Goal: Task Accomplishment & Management: Manage account settings

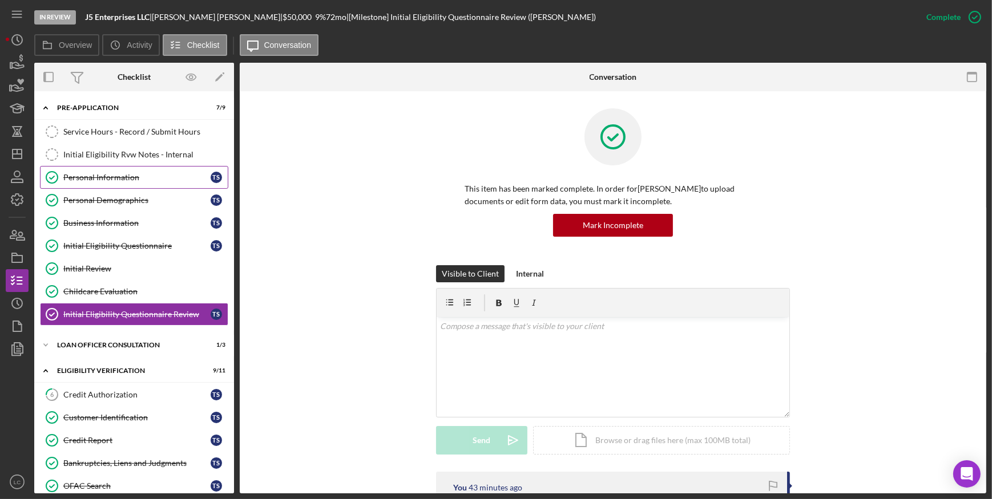
scroll to position [243, 0]
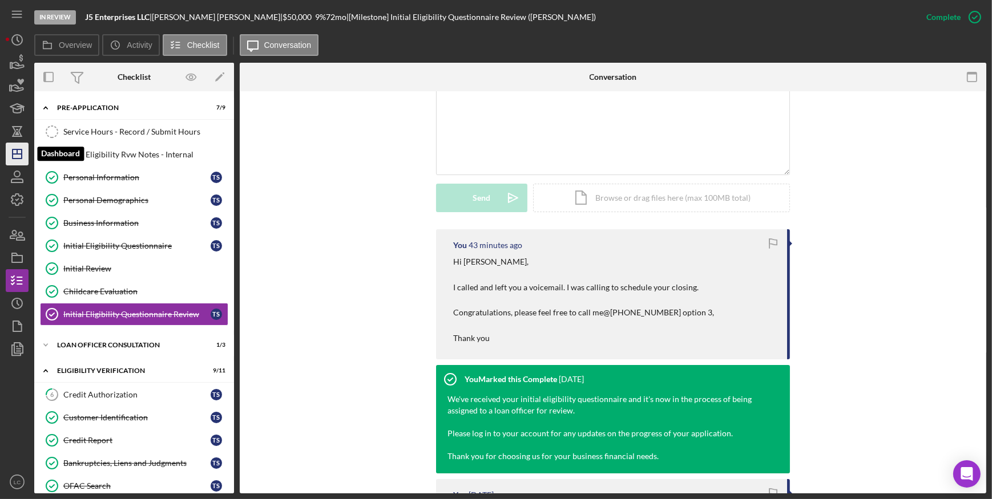
click at [23, 155] on icon "Icon/Dashboard" at bounding box center [17, 154] width 29 height 29
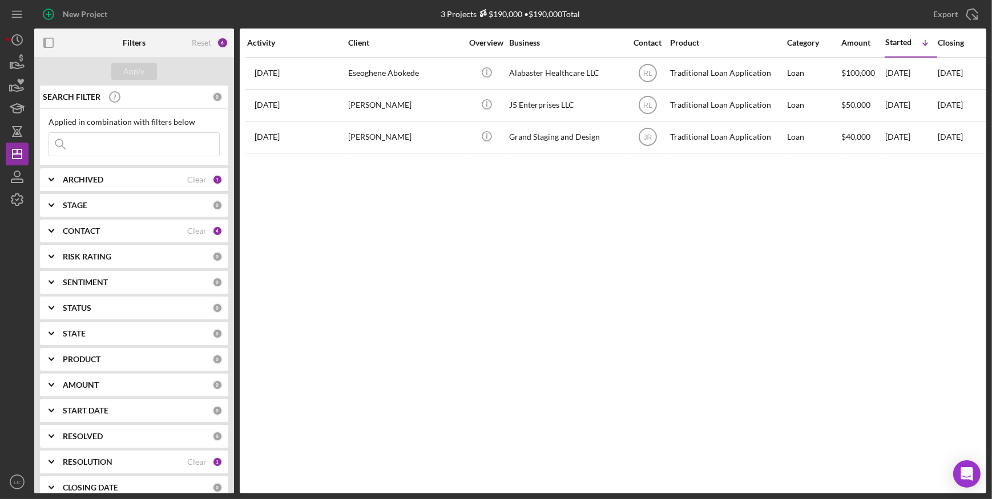
click at [55, 466] on icon "Icon/Expander" at bounding box center [51, 462] width 29 height 29
click at [191, 458] on div "Clear" at bounding box center [196, 462] width 19 height 9
checkbox input "false"
click at [100, 208] on div "STAGE" at bounding box center [138, 205] width 150 height 9
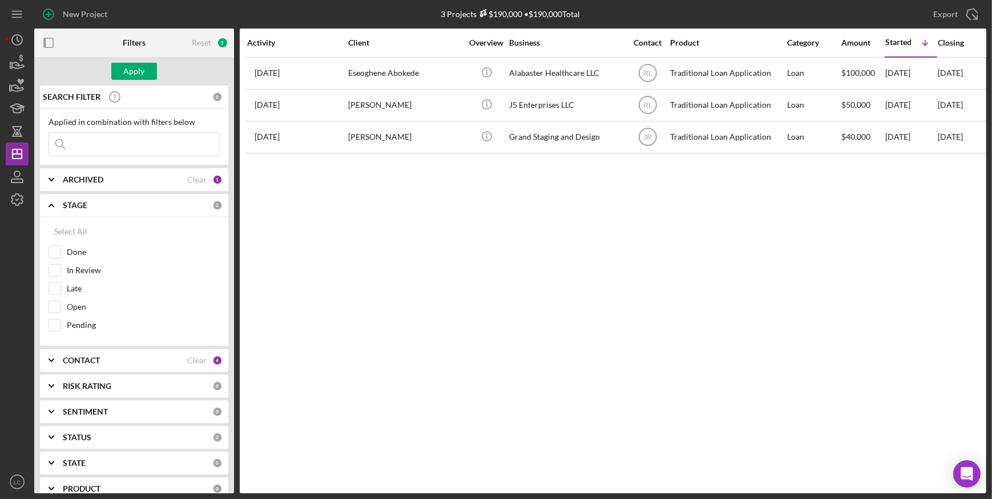
click at [51, 360] on polyline at bounding box center [51, 361] width 5 height 2
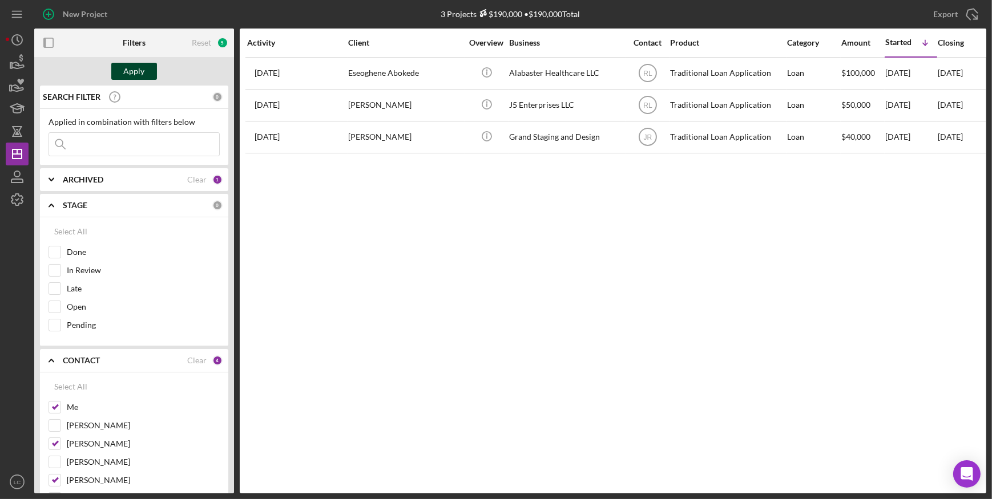
click at [147, 67] on button "Apply" at bounding box center [134, 71] width 46 height 17
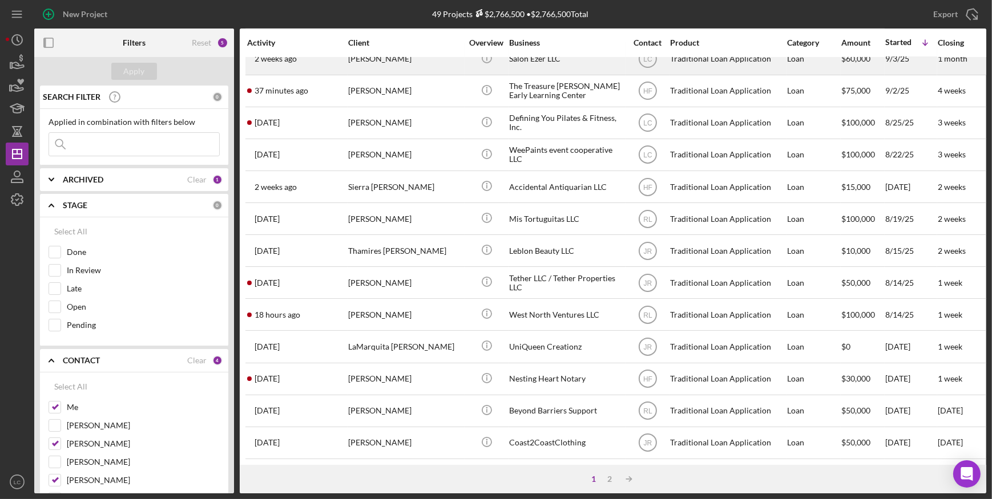
scroll to position [409, 0]
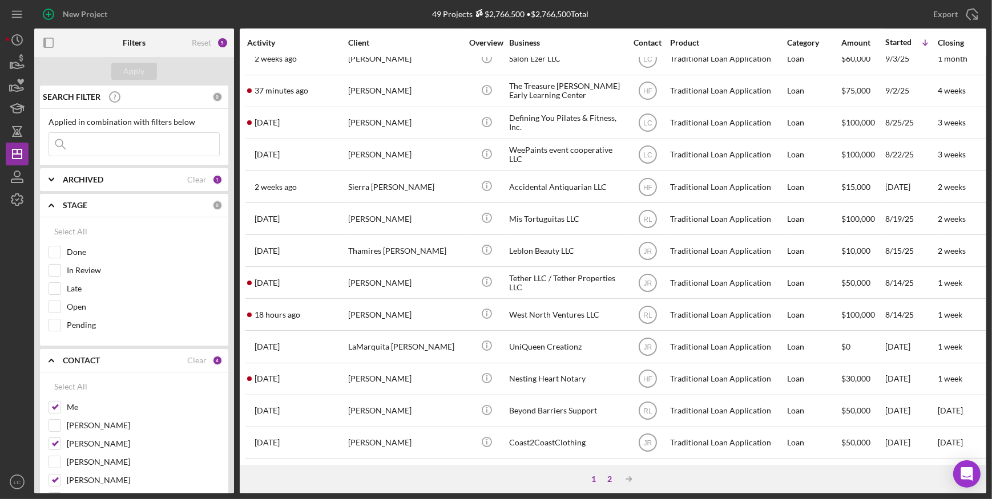
click at [607, 482] on div "2" at bounding box center [610, 479] width 16 height 9
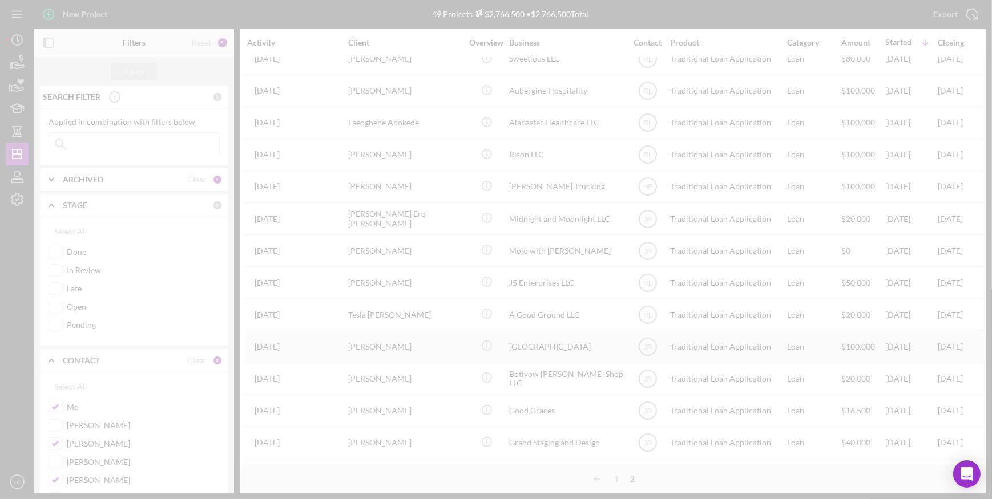
scroll to position [377, 0]
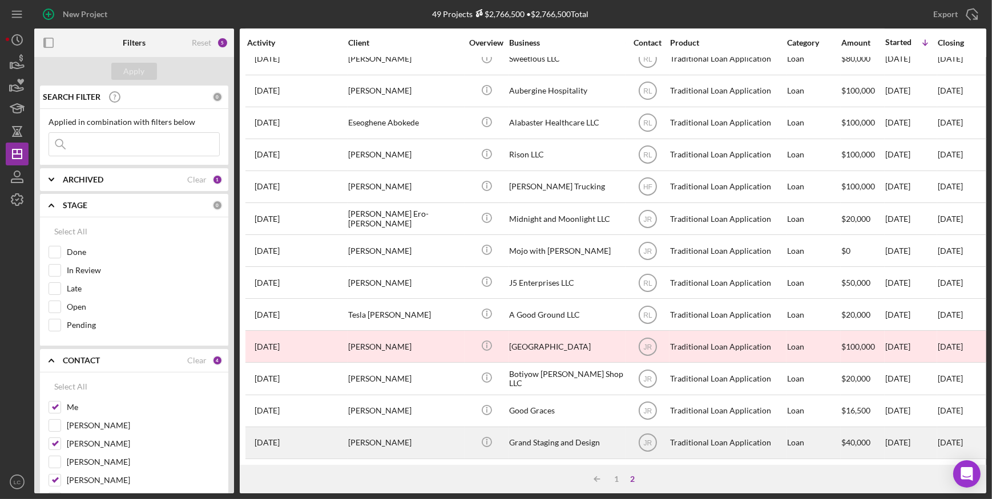
click at [549, 439] on div "Grand Staging and Design" at bounding box center [566, 443] width 114 height 30
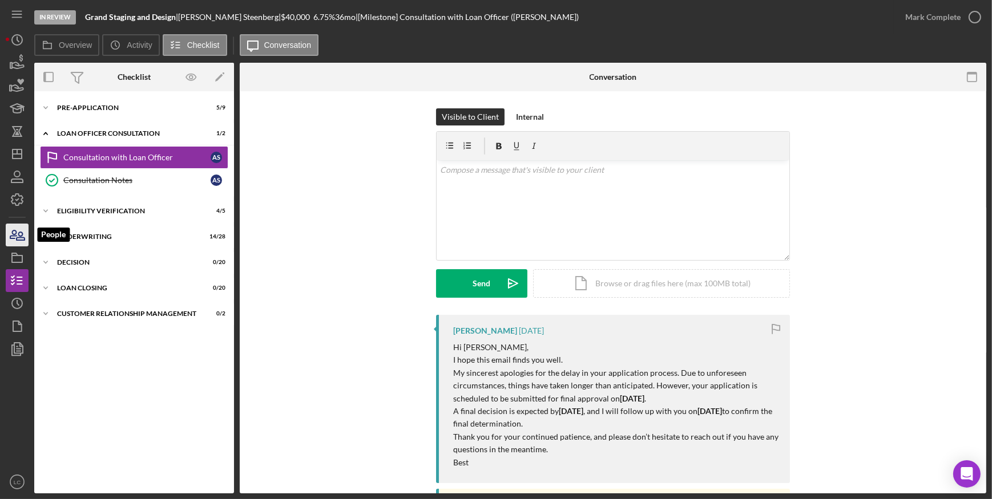
click at [11, 228] on icon "button" at bounding box center [17, 235] width 29 height 29
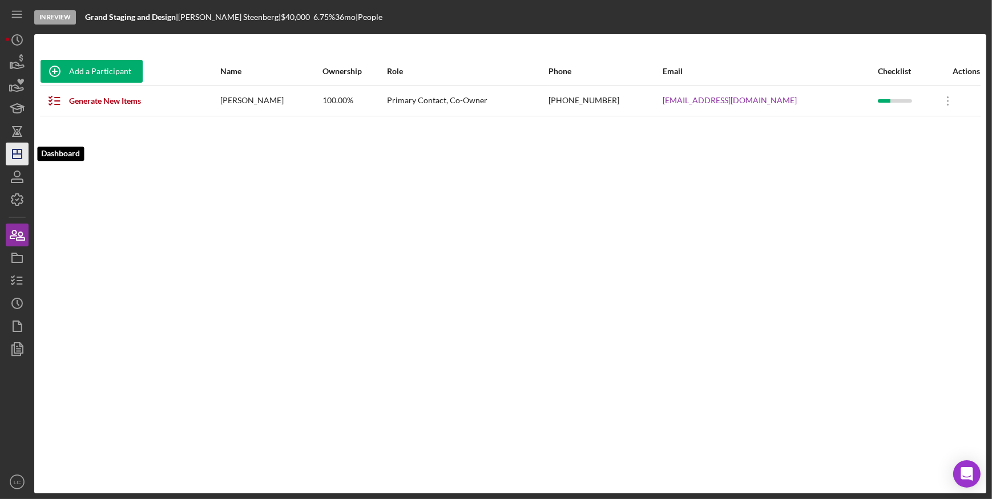
click at [20, 154] on line "button" at bounding box center [17, 154] width 9 height 0
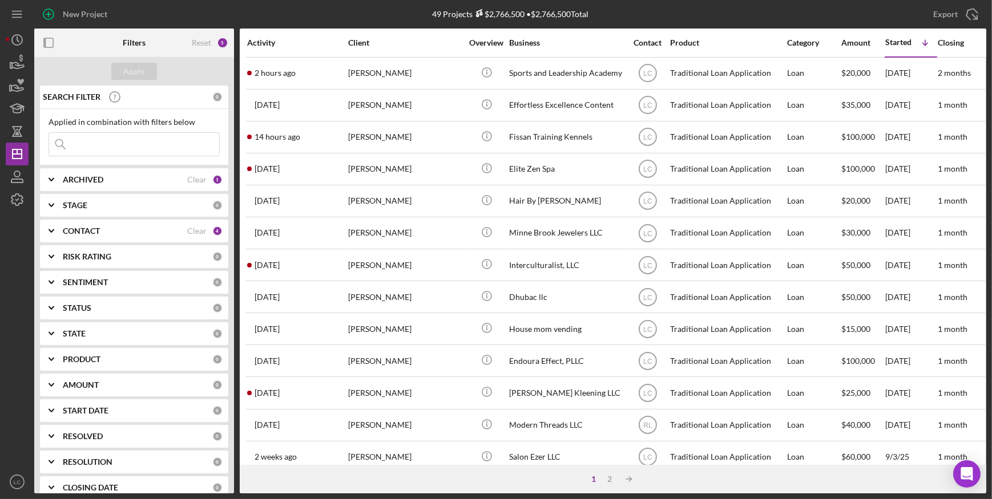
click at [74, 227] on b "CONTACT" at bounding box center [81, 231] width 37 height 9
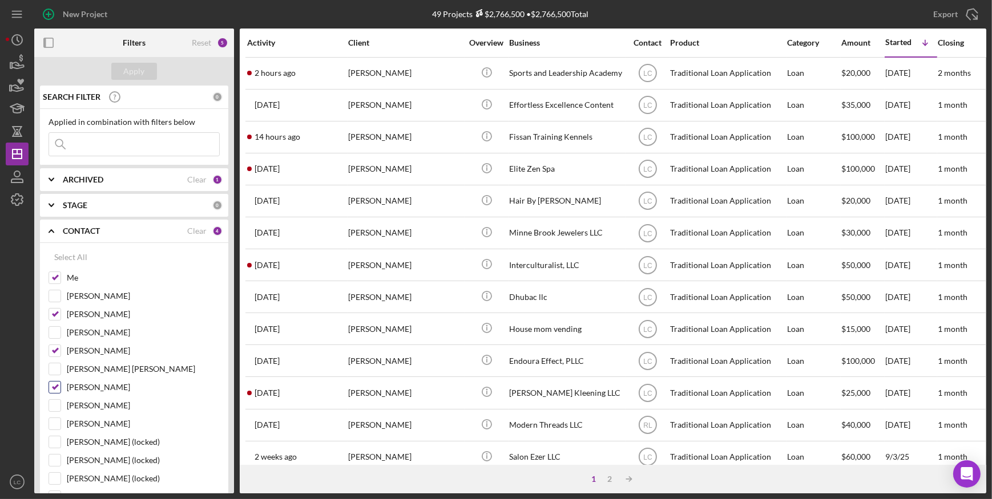
click at [56, 382] on input "[PERSON_NAME]" at bounding box center [54, 387] width 11 height 11
checkbox input "false"
click at [54, 351] on input "[PERSON_NAME]" at bounding box center [54, 350] width 11 height 11
checkbox input "false"
click at [51, 315] on input "[PERSON_NAME]" at bounding box center [54, 314] width 11 height 11
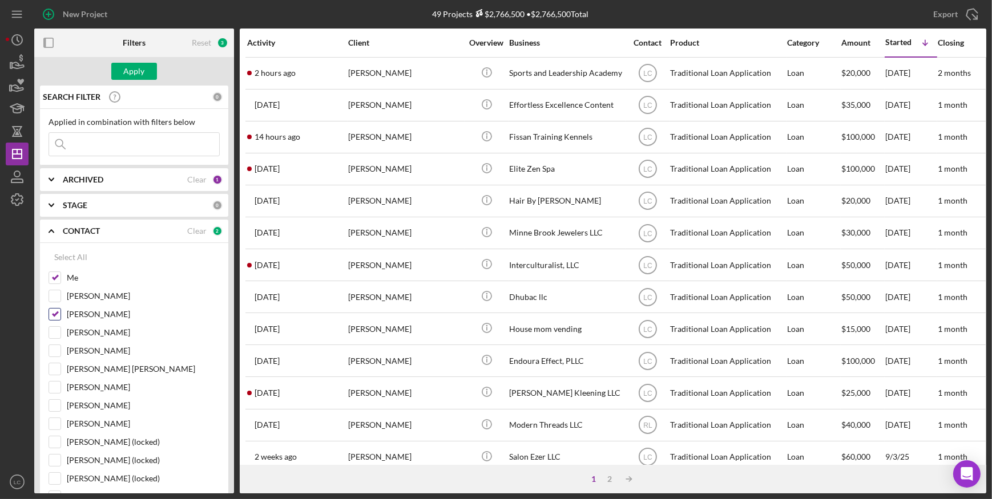
checkbox input "false"
click at [129, 66] on div "Apply" at bounding box center [134, 71] width 21 height 17
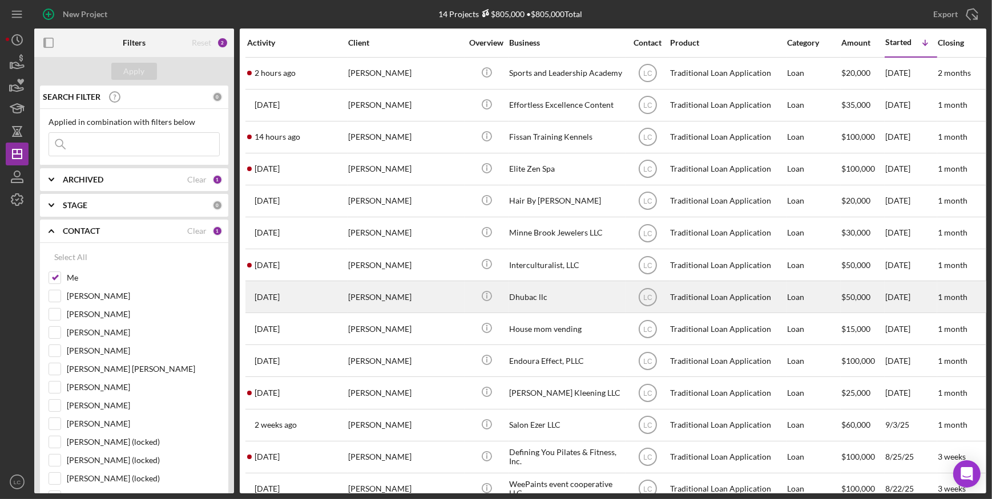
scroll to position [27, 0]
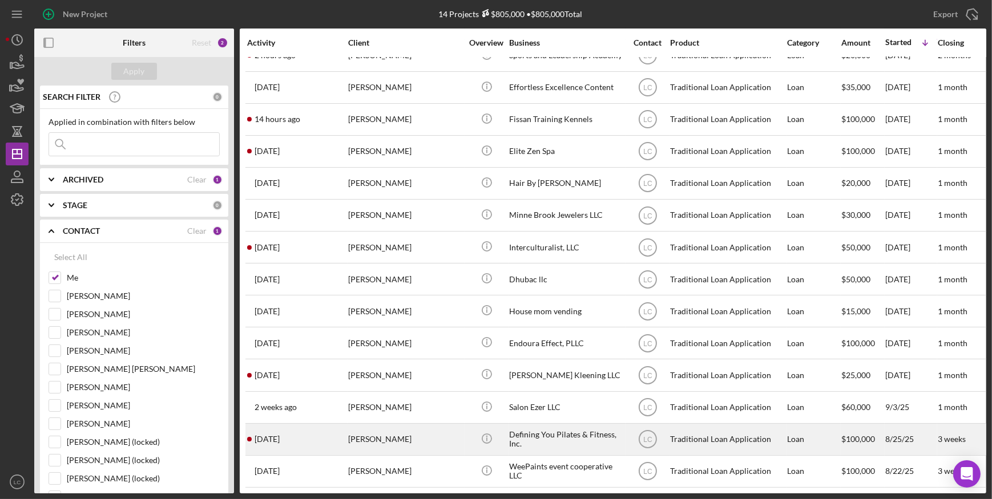
click at [564, 433] on div "Defining You Pilates & Fitness, Inc." at bounding box center [566, 440] width 114 height 30
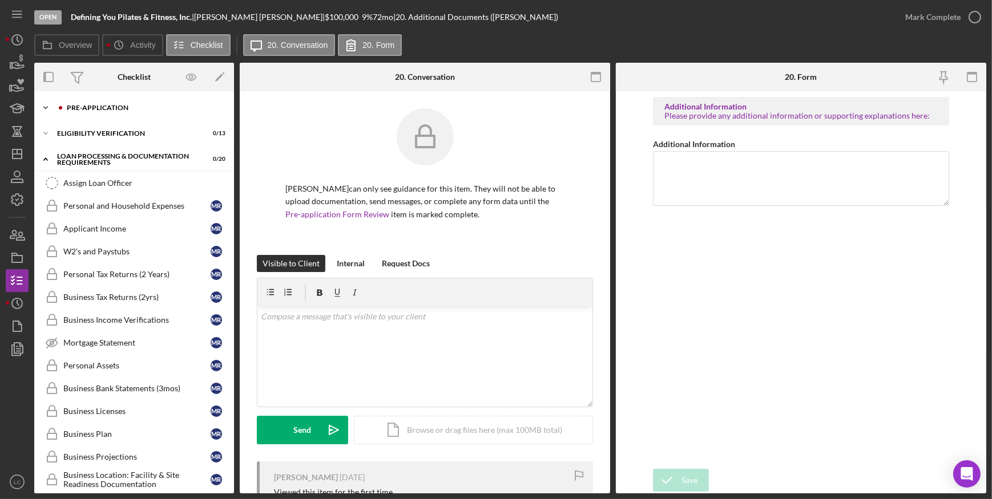
click at [49, 110] on icon "Icon/Expander" at bounding box center [45, 107] width 23 height 23
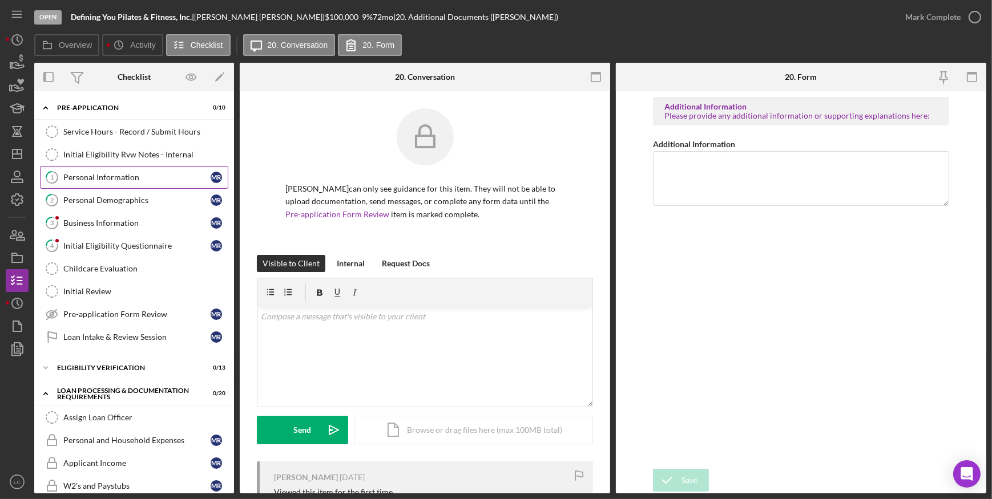
click at [108, 171] on link "1 Personal Information M R" at bounding box center [134, 177] width 188 height 23
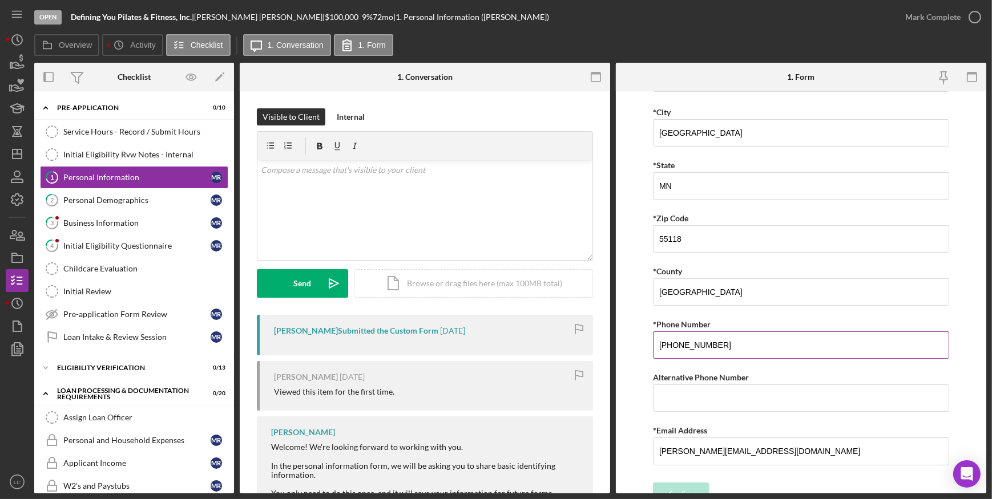
scroll to position [300, 0]
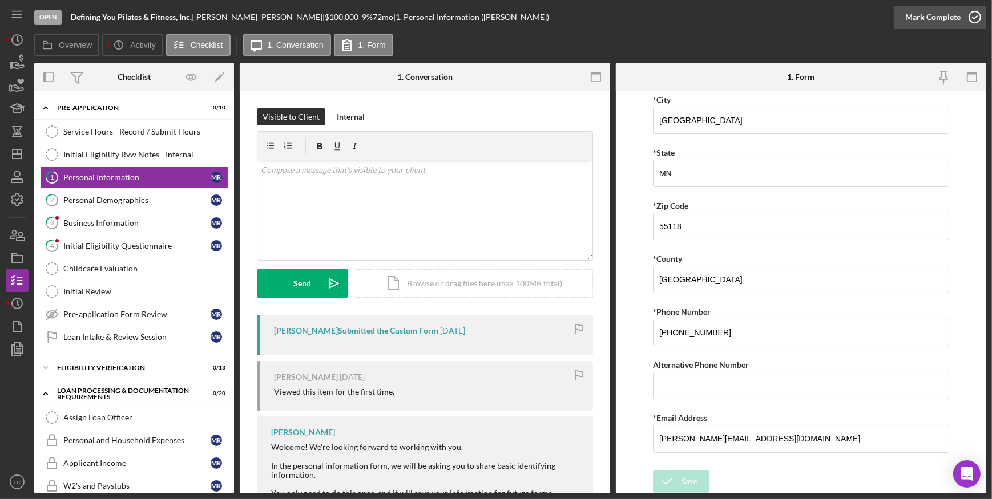
click at [975, 20] on icon "button" at bounding box center [974, 17] width 29 height 29
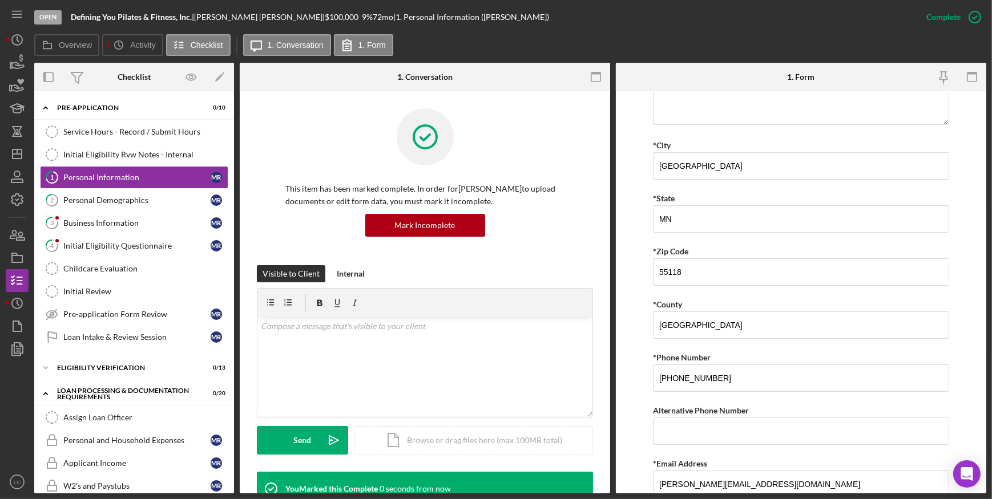
scroll to position [345, 0]
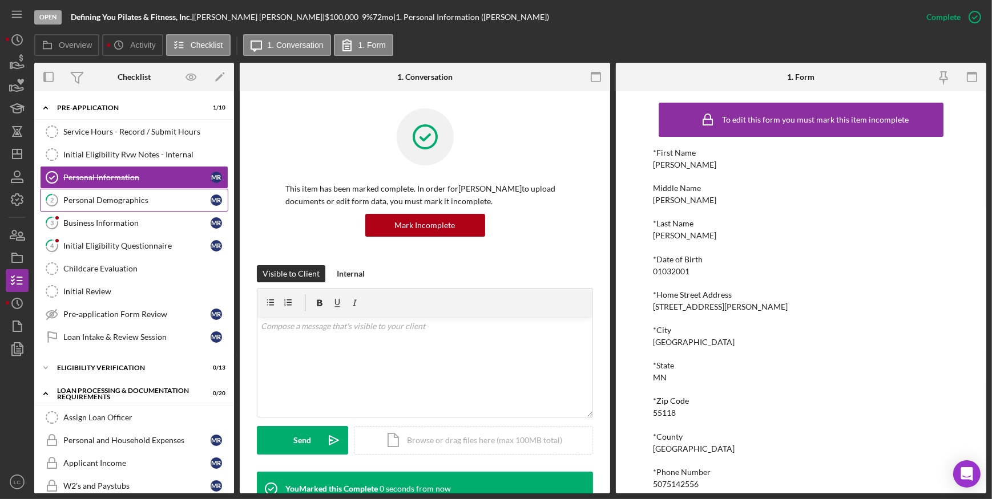
click at [164, 201] on div "Personal Demographics" at bounding box center [136, 200] width 147 height 9
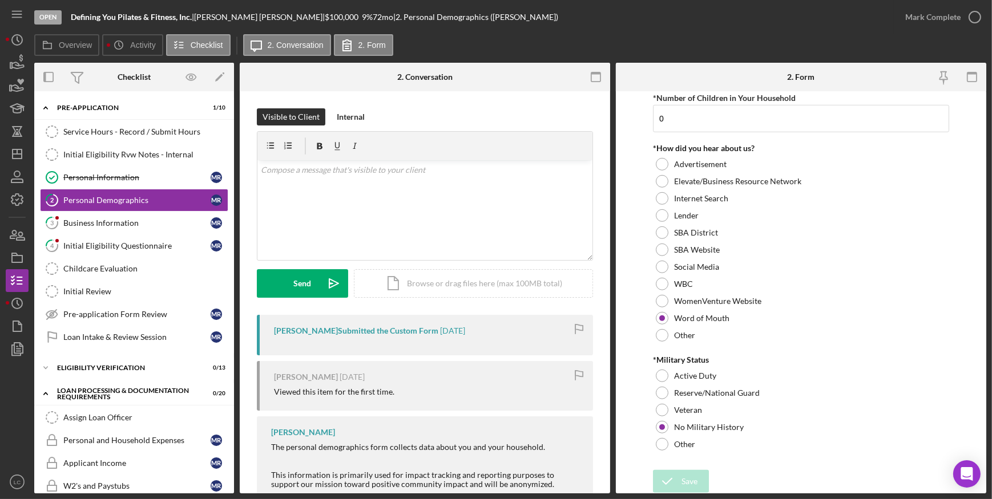
scroll to position [1096, 0]
click at [979, 18] on icon "button" at bounding box center [974, 17] width 29 height 29
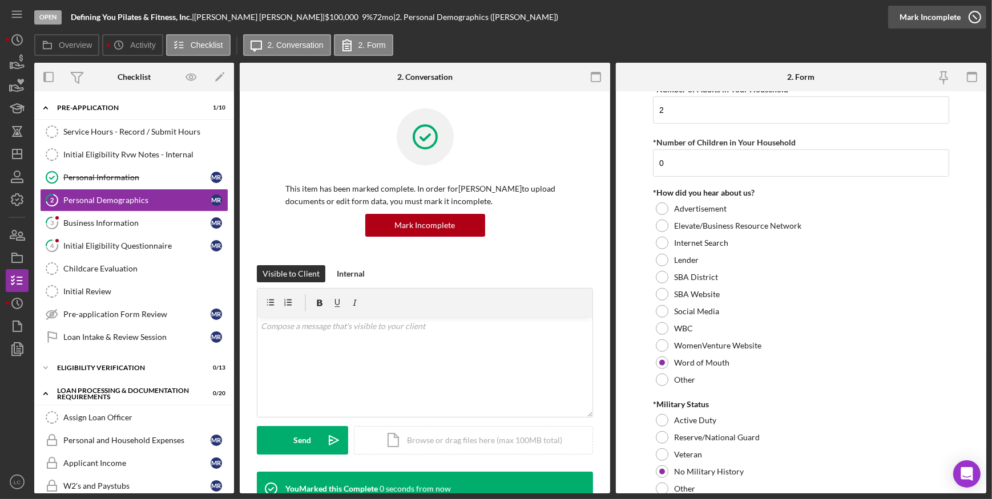
scroll to position [1141, 0]
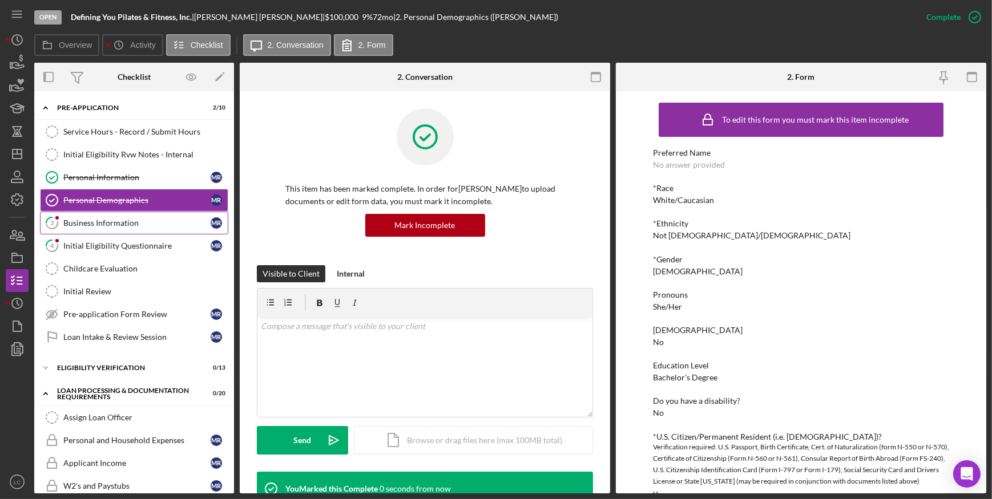
click at [58, 223] on icon at bounding box center [51, 222] width 11 height 11
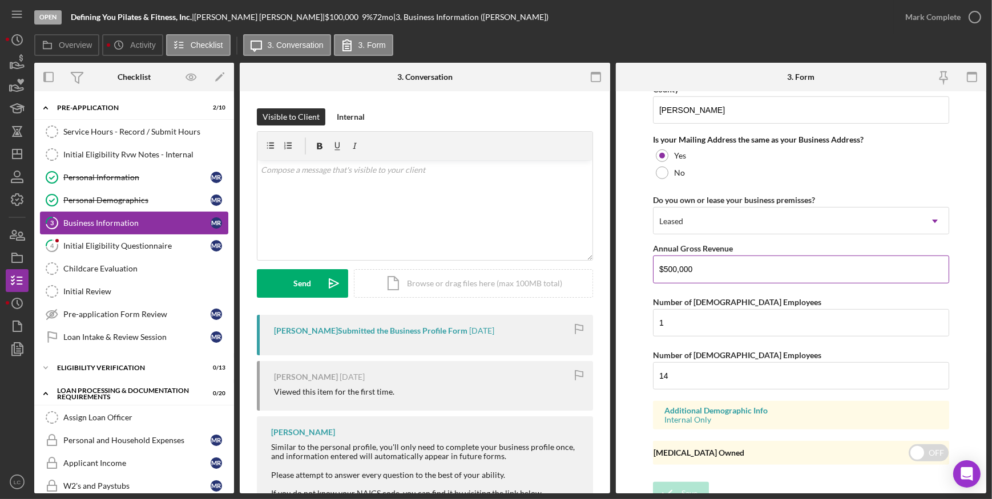
scroll to position [862, 0]
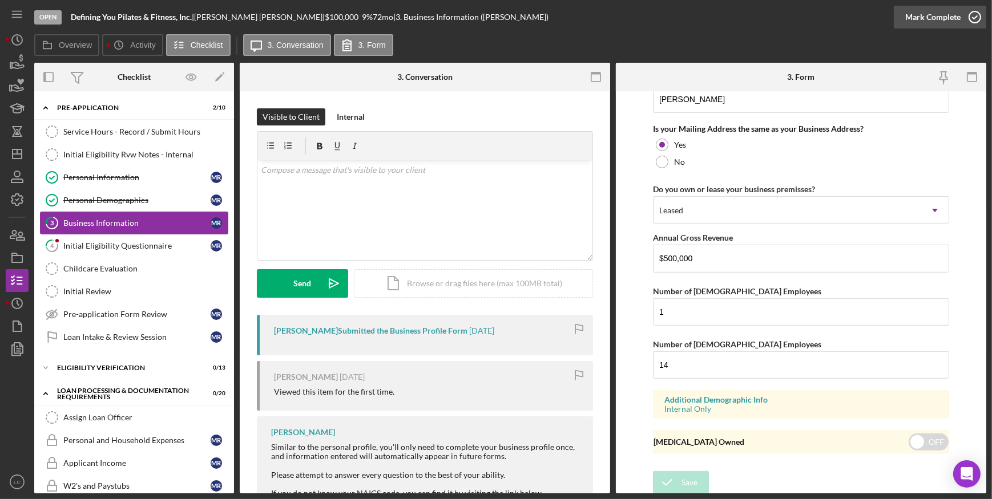
click at [972, 22] on icon "button" at bounding box center [974, 17] width 29 height 29
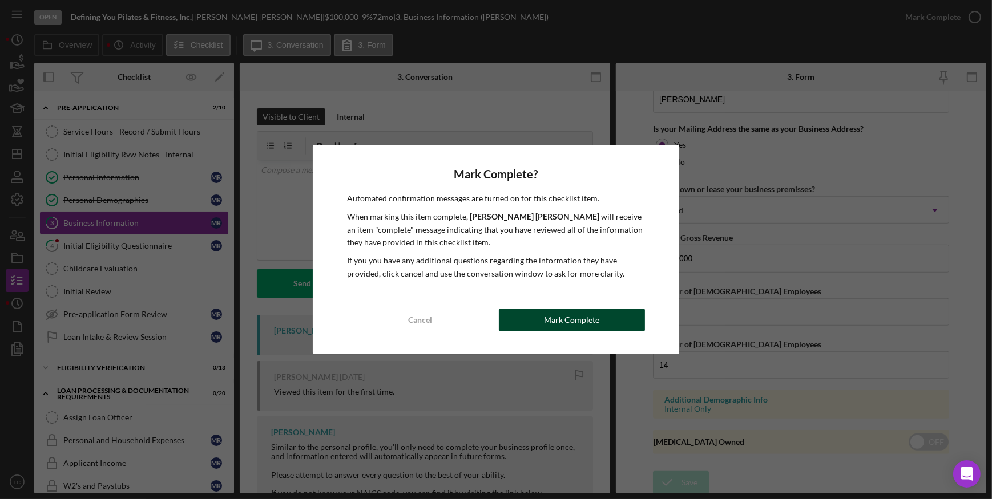
click at [564, 321] on div "Mark Complete" at bounding box center [571, 320] width 55 height 23
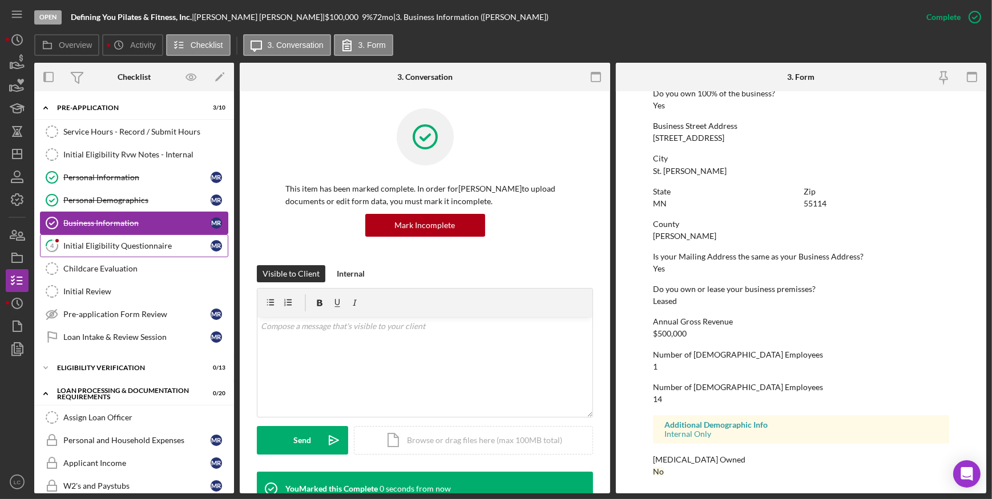
scroll to position [458, 0]
click at [154, 249] on div "Initial Eligibility Questionnaire" at bounding box center [136, 245] width 147 height 9
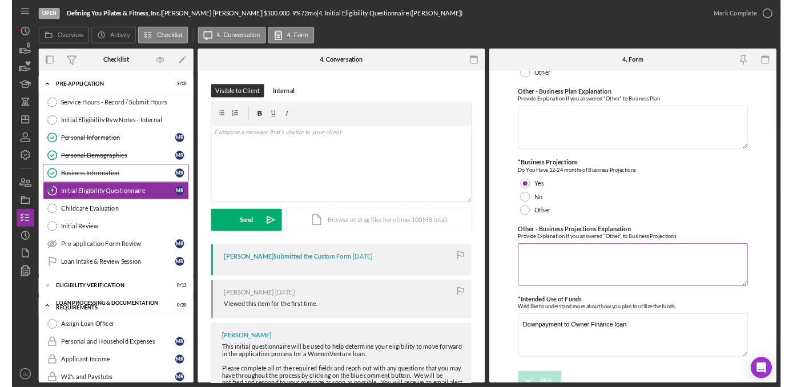
scroll to position [1991, 0]
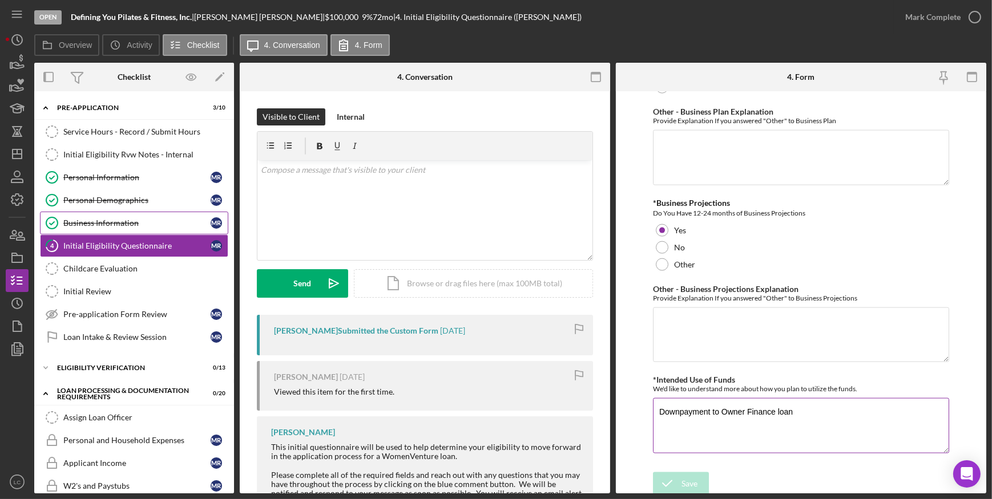
click at [802, 408] on textarea "Downpayment to Owner Finance loan" at bounding box center [801, 425] width 296 height 55
type textarea "Downpayment to Owner Finance loan, looking to take ownership"
drag, startPoint x: 396, startPoint y: 211, endPoint x: 429, endPoint y: 227, distance: 36.0
click at [396, 211] on div "v Color teal Color pink Remove color Add row above Add row below Add column bef…" at bounding box center [424, 210] width 335 height 100
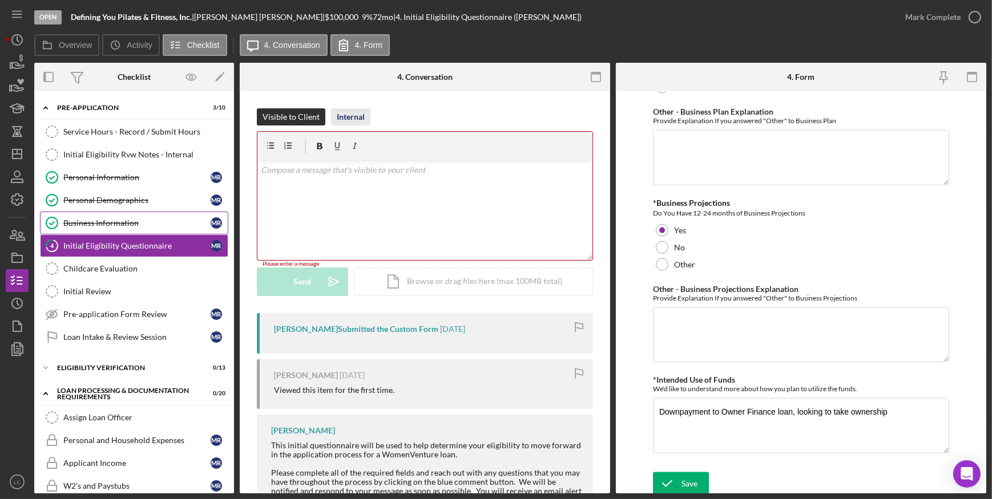
click at [352, 118] on div "Internal" at bounding box center [351, 116] width 28 height 17
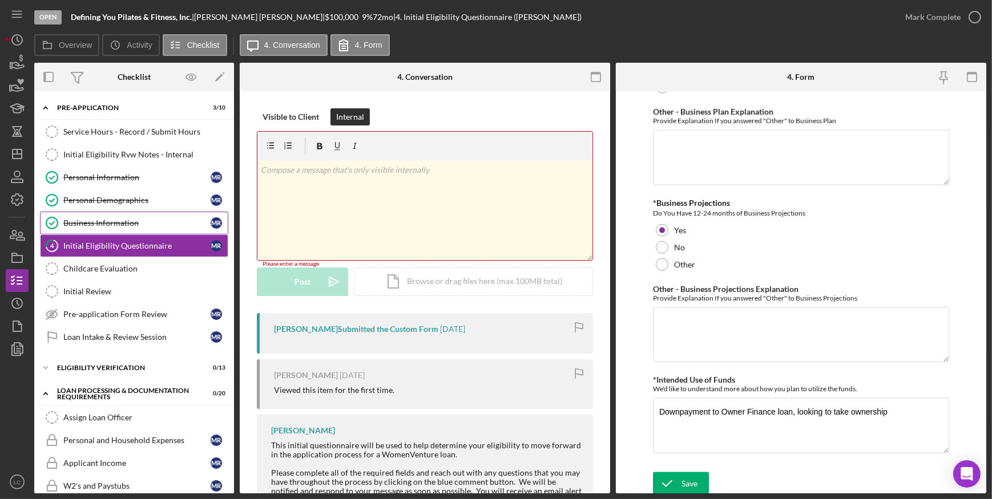
click at [352, 203] on div "v Color teal Color pink Remove color Add row above Add row below Add column bef…" at bounding box center [424, 210] width 335 height 100
click at [361, 165] on p "We will" at bounding box center [425, 170] width 329 height 13
click at [502, 171] on p "We will pause due to the business is registered in another name," at bounding box center [425, 170] width 329 height 13
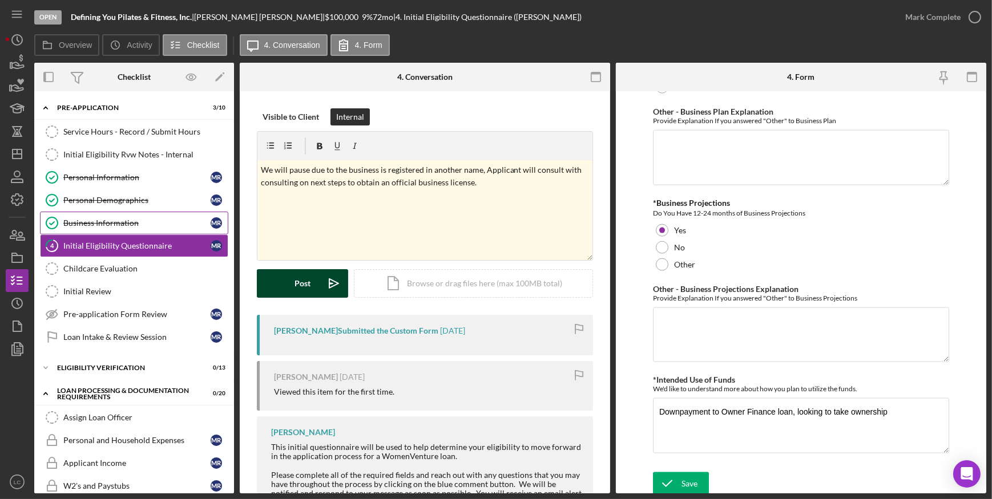
click at [309, 286] on div "Post" at bounding box center [302, 283] width 16 height 29
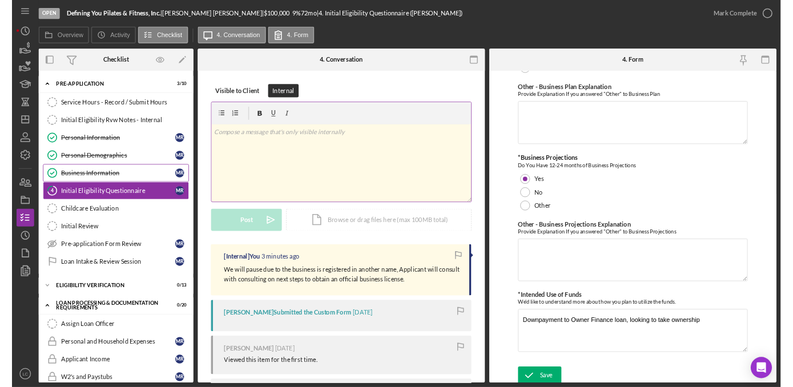
scroll to position [2003, 0]
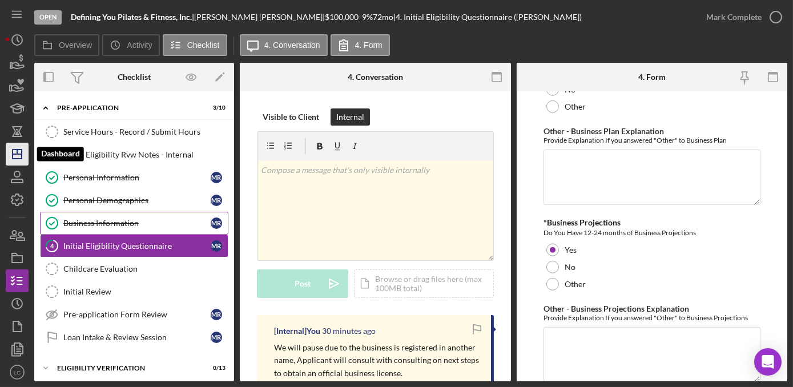
click at [16, 159] on polygon "button" at bounding box center [17, 154] width 9 height 9
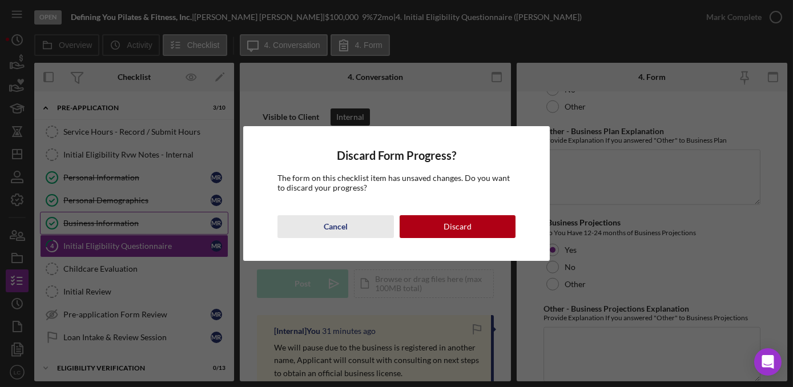
click at [336, 224] on div "Cancel" at bounding box center [336, 226] width 24 height 23
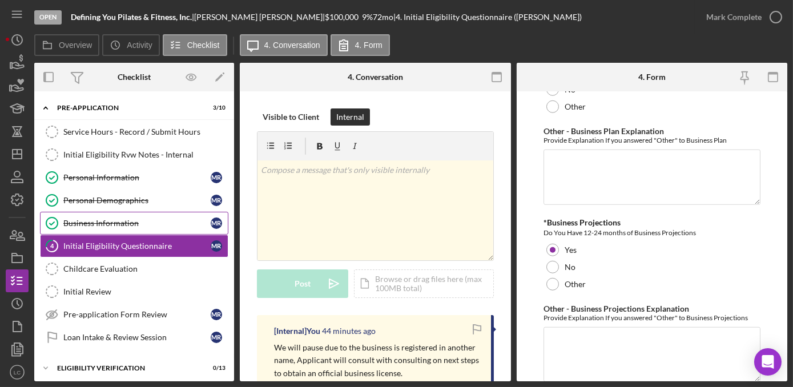
click at [5, 156] on div "Open Defining You Pilates & Fitness, Inc. | [PERSON_NAME] | $100,000 $100,000 9…" at bounding box center [396, 193] width 793 height 387
click at [23, 155] on icon "Icon/Dashboard" at bounding box center [17, 154] width 29 height 29
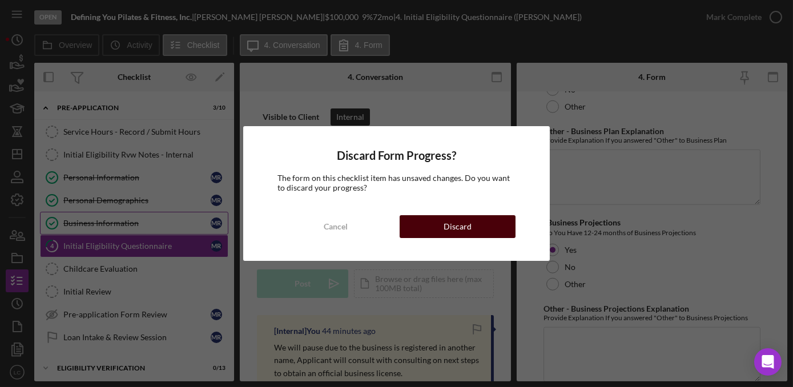
click at [458, 224] on div "Discard" at bounding box center [457, 226] width 28 height 23
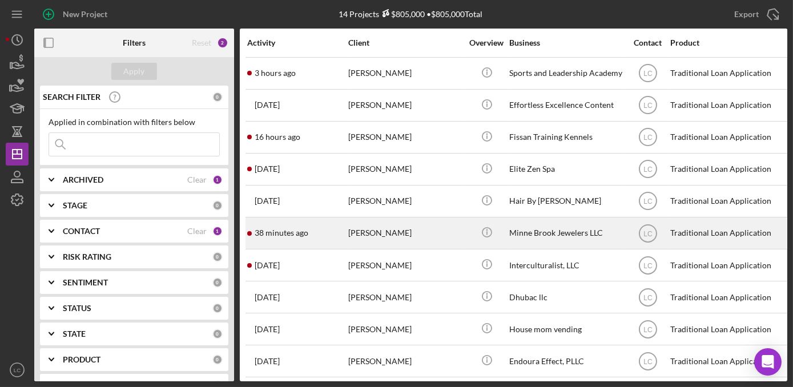
click at [447, 243] on div "[PERSON_NAME]" at bounding box center [405, 233] width 114 height 30
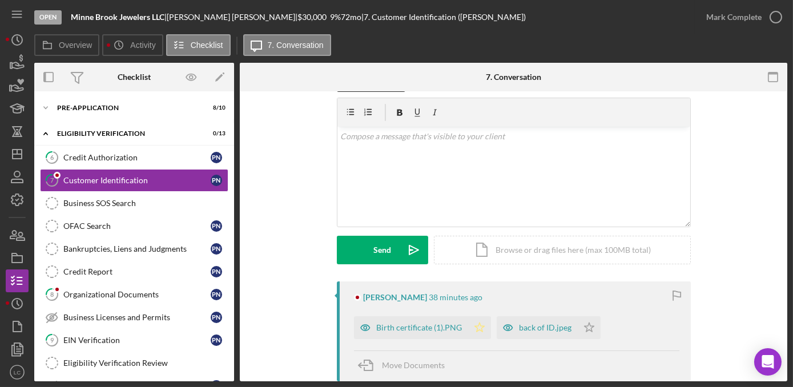
scroll to position [51, 0]
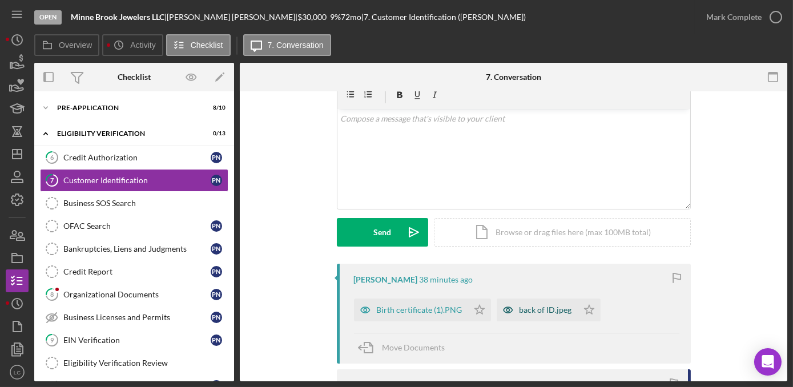
click at [528, 307] on div "back of ID.jpeg" at bounding box center [545, 309] width 53 height 9
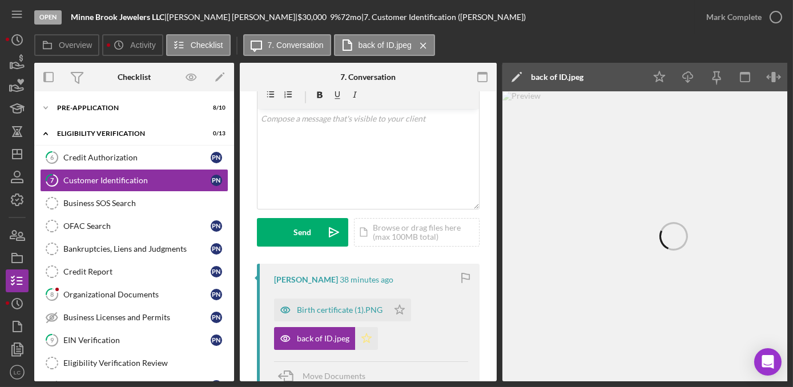
click at [362, 340] on polygon "button" at bounding box center [367, 337] width 10 height 9
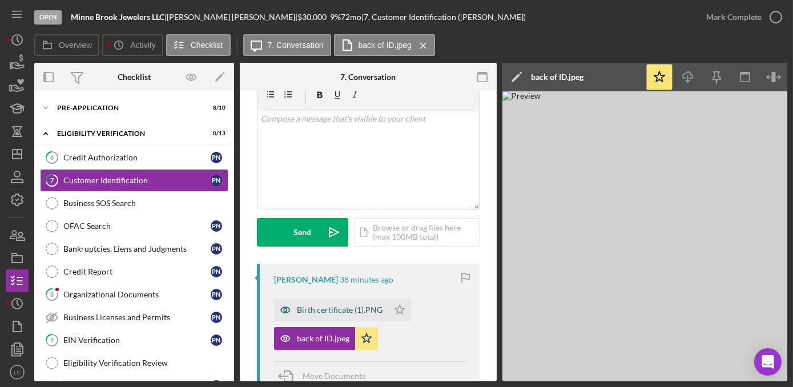
click at [353, 309] on div "Birth certificate (1).PNG" at bounding box center [340, 309] width 86 height 9
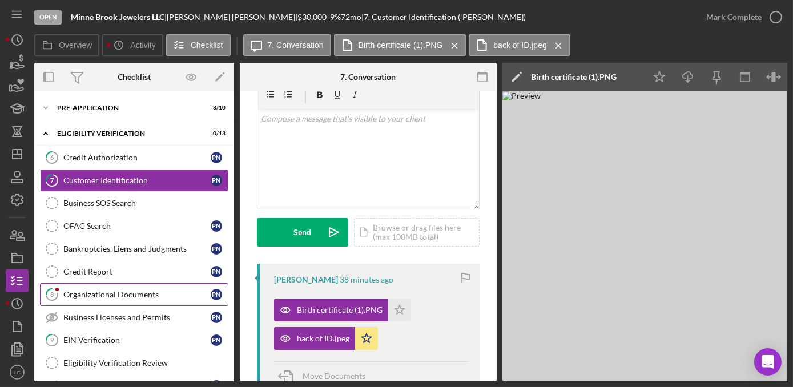
click at [122, 302] on link "8 Organizational Documents P N" at bounding box center [134, 294] width 188 height 23
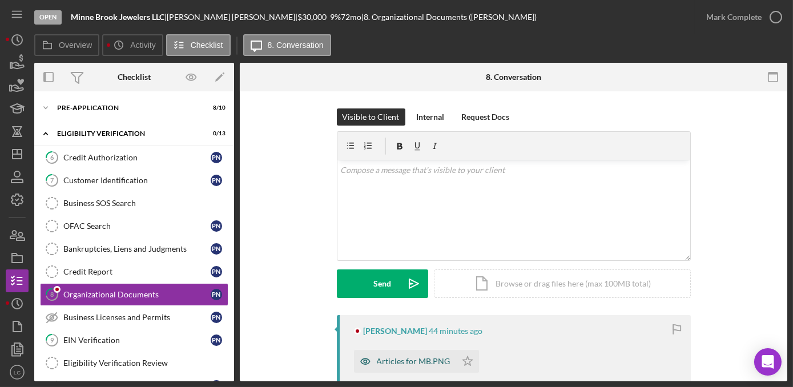
click at [422, 358] on div "Articles for MB.PNG" at bounding box center [414, 361] width 74 height 9
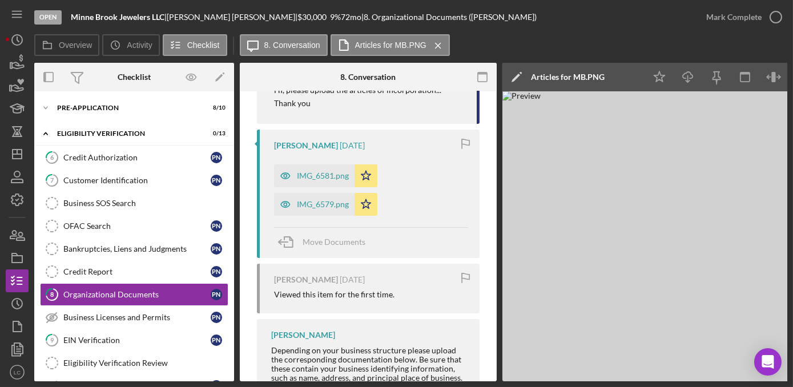
scroll to position [259, 0]
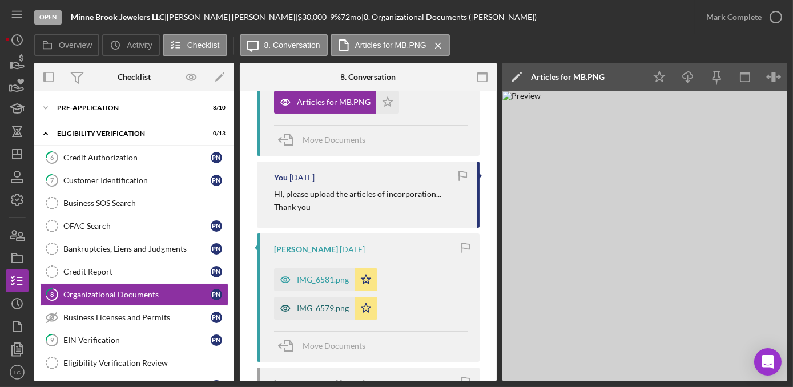
click at [316, 301] on div "IMG_6579.png" at bounding box center [314, 308] width 80 height 23
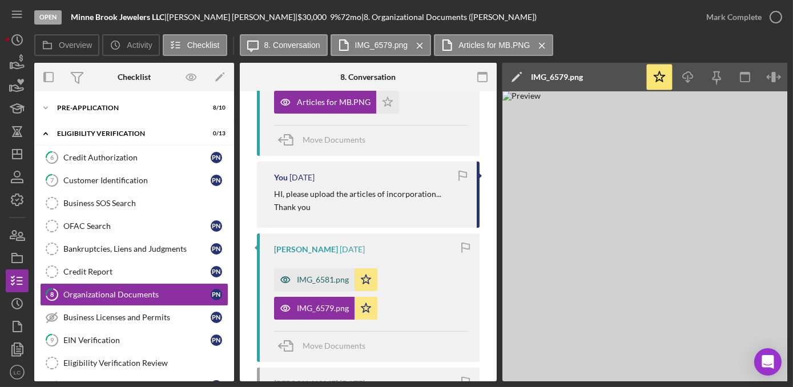
click at [310, 282] on div "IMG_6581.png" at bounding box center [323, 279] width 52 height 9
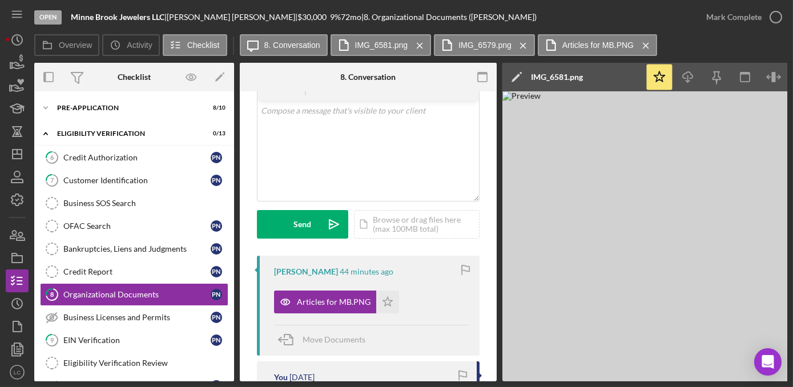
scroll to position [0, 0]
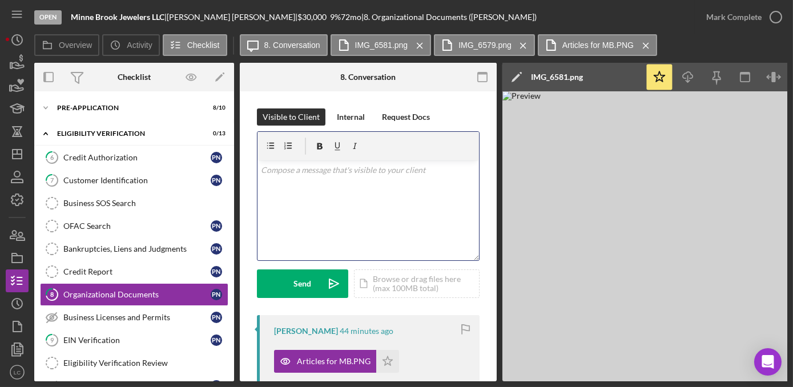
click at [320, 208] on div "v Color teal Color pink Remove color Add row above Add row below Add column bef…" at bounding box center [367, 210] width 221 height 100
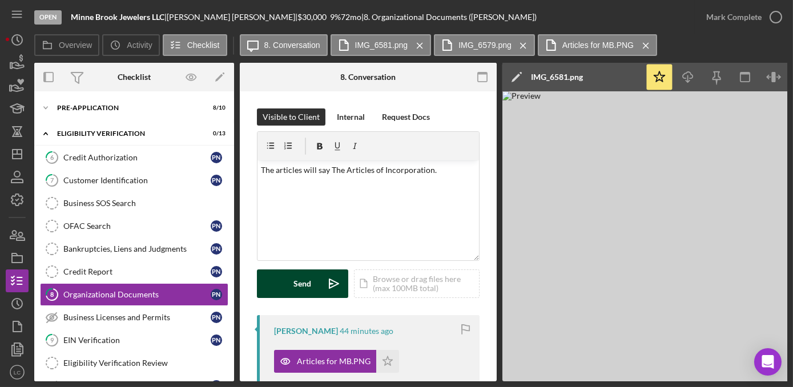
click at [309, 287] on div "Send" at bounding box center [303, 283] width 18 height 29
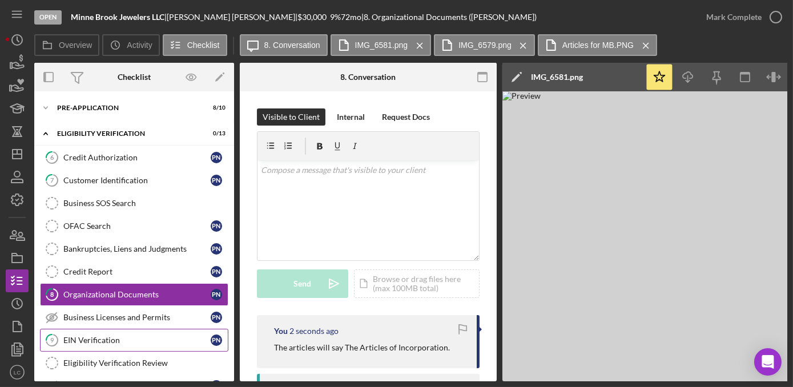
click at [140, 336] on div "EIN Verification" at bounding box center [136, 340] width 147 height 9
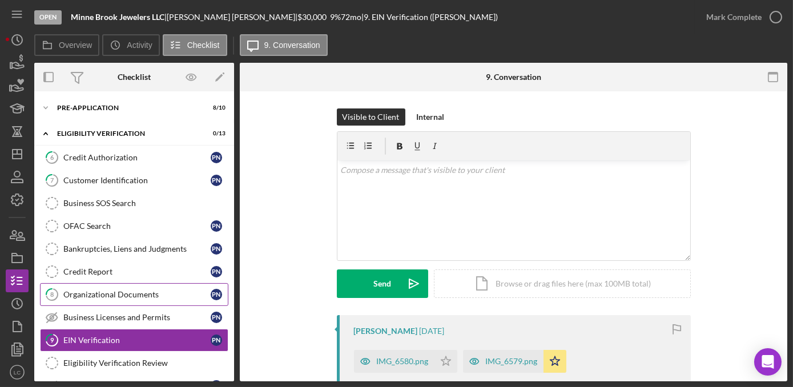
click at [96, 290] on div "Organizational Documents" at bounding box center [136, 294] width 147 height 9
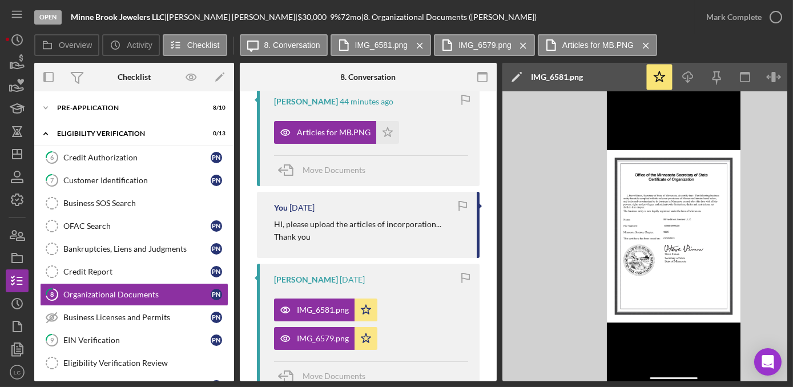
scroll to position [311, 0]
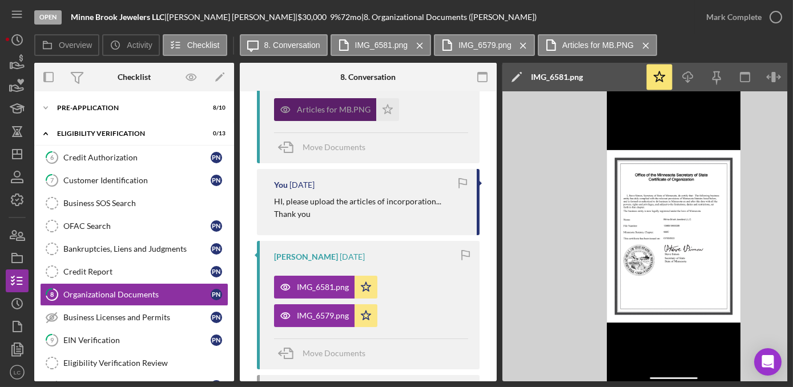
click at [314, 112] on div "Articles for MB.PNG" at bounding box center [334, 109] width 74 height 9
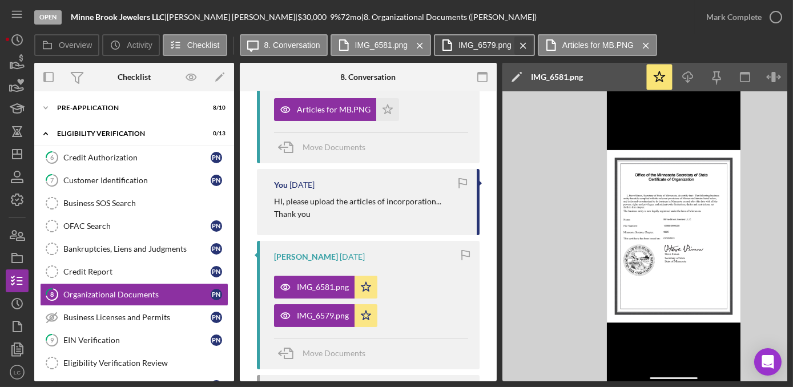
click at [520, 45] on icon "Icon/Menu Close" at bounding box center [523, 45] width 20 height 29
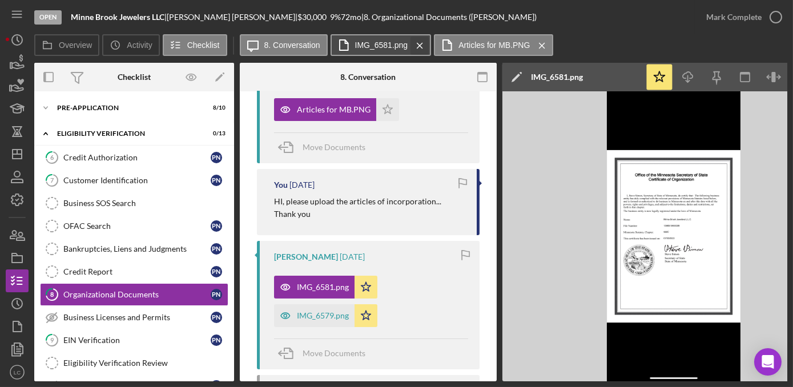
click at [417, 45] on icon "Icon/Menu Close" at bounding box center [420, 45] width 20 height 29
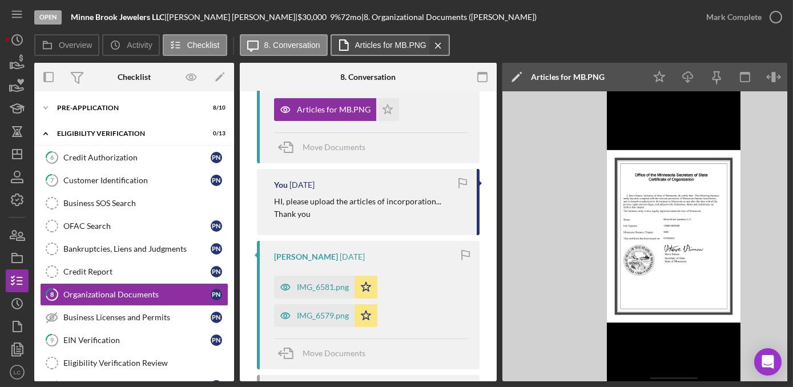
click at [432, 42] on icon "Icon/Menu Close" at bounding box center [438, 45] width 20 height 29
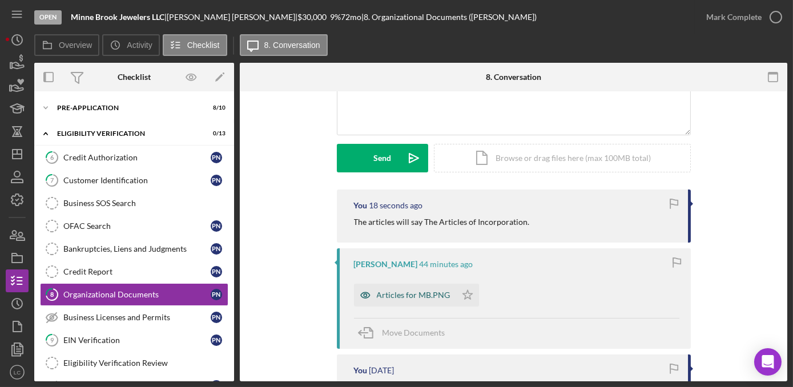
scroll to position [103, 0]
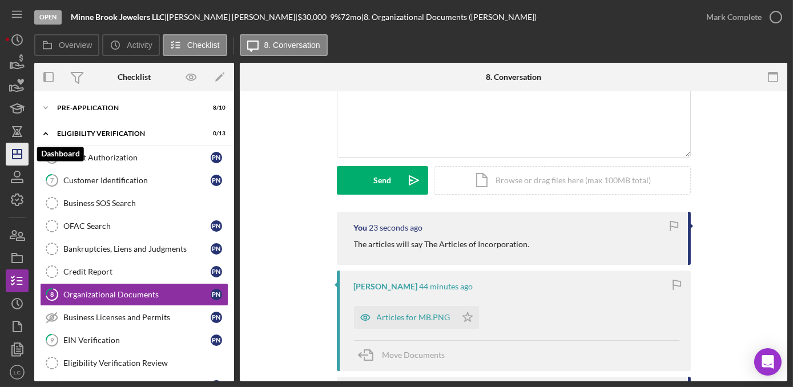
click at [15, 152] on icon "Icon/Dashboard" at bounding box center [17, 154] width 29 height 29
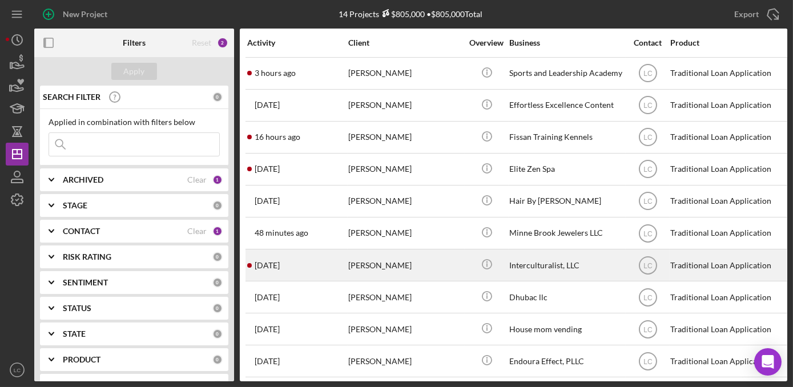
click at [376, 271] on div "[PERSON_NAME]" at bounding box center [405, 265] width 114 height 30
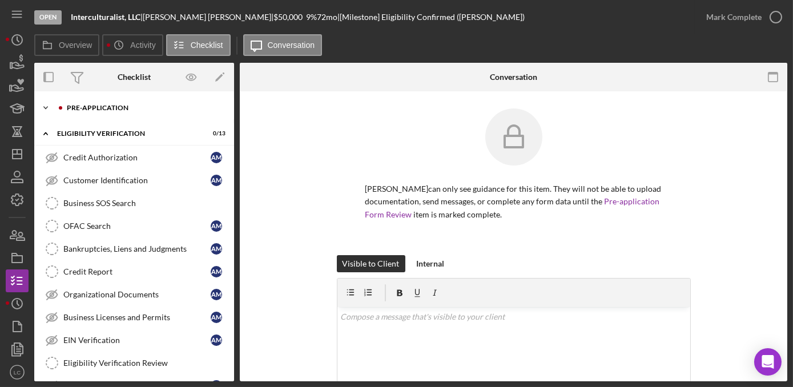
click at [41, 106] on icon "Icon/Expander" at bounding box center [45, 107] width 23 height 23
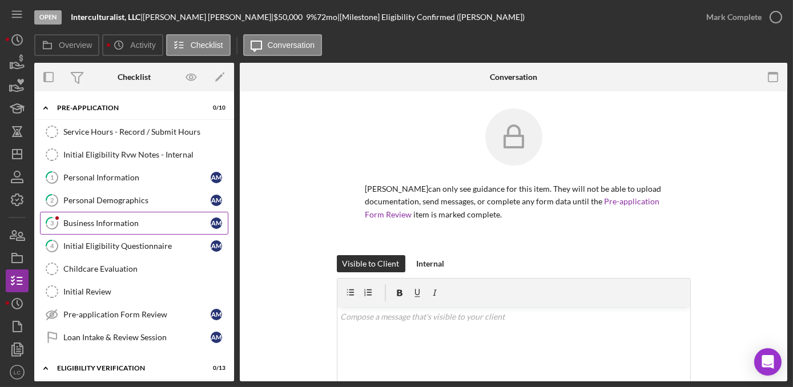
click at [88, 220] on div "Business Information" at bounding box center [136, 223] width 147 height 9
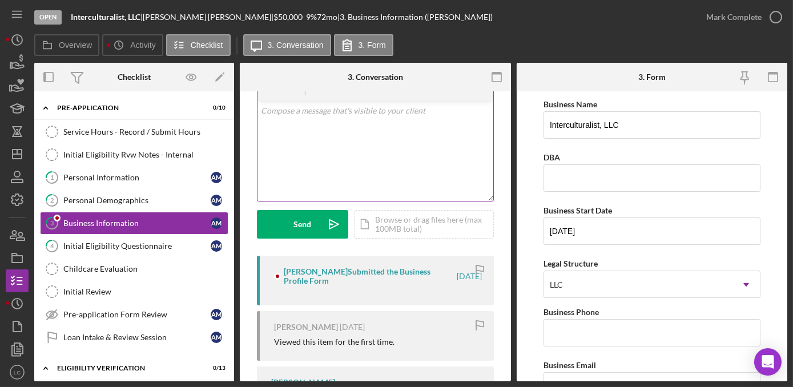
scroll to position [103, 0]
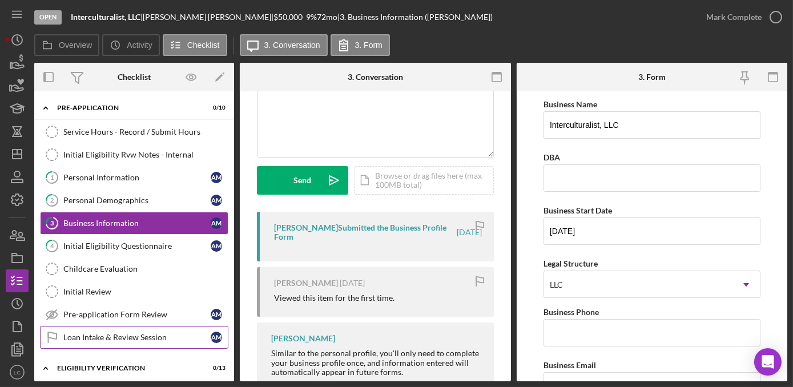
click at [103, 333] on div "Loan Intake & Review Session" at bounding box center [136, 337] width 147 height 9
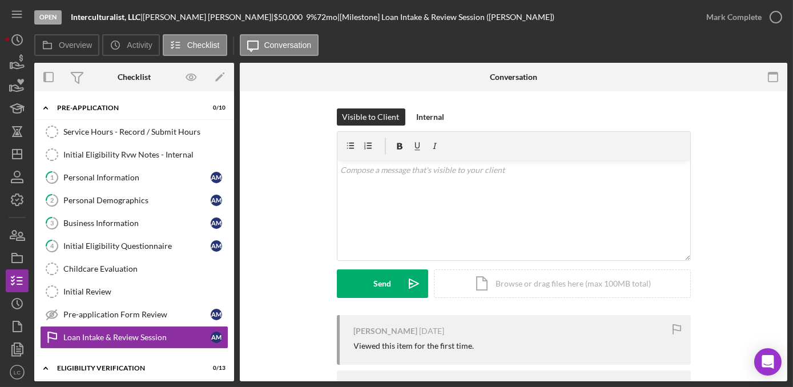
scroll to position [68, 0]
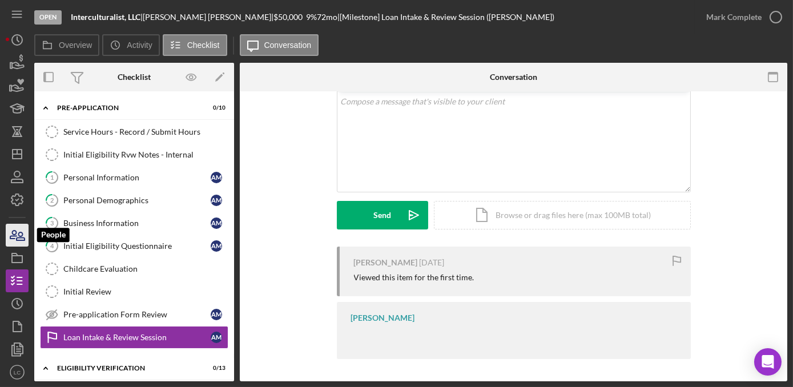
click at [16, 234] on icon "button" at bounding box center [17, 235] width 29 height 29
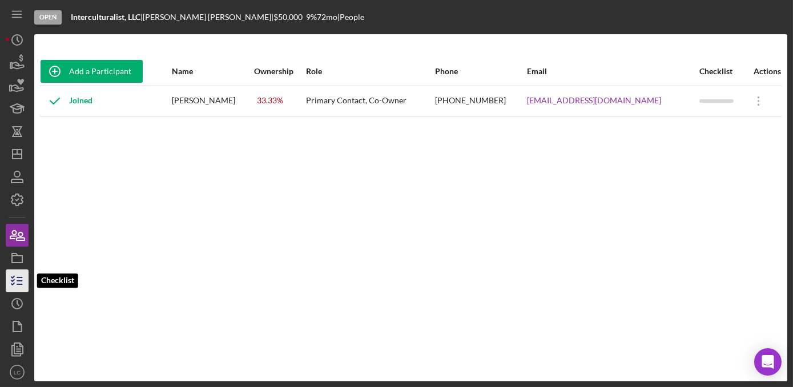
click at [17, 284] on line "button" at bounding box center [19, 284] width 5 height 0
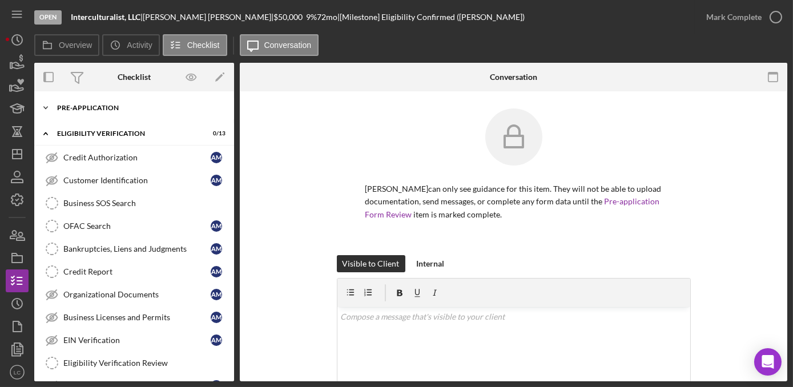
click at [47, 107] on polyline at bounding box center [45, 108] width 3 height 2
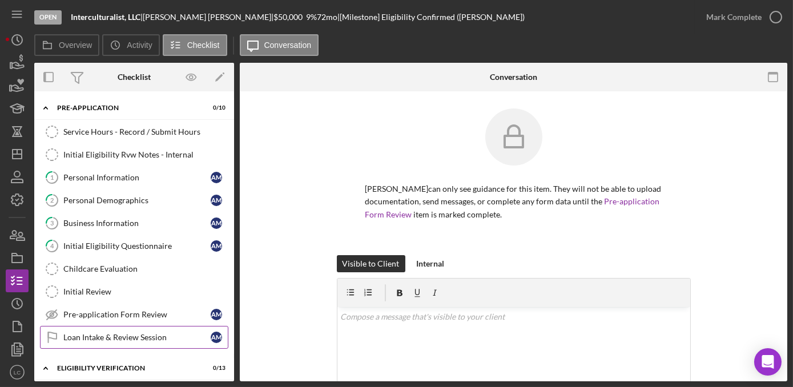
click at [100, 338] on link "Loan Intake & Review Session Loan Intake & Review Session A M" at bounding box center [134, 337] width 188 height 23
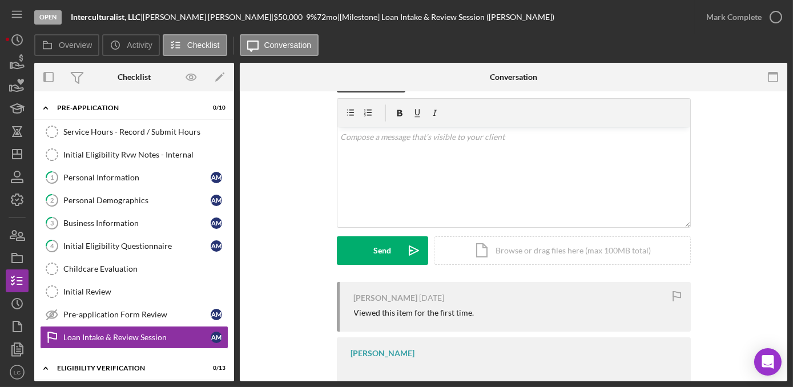
scroll to position [68, 0]
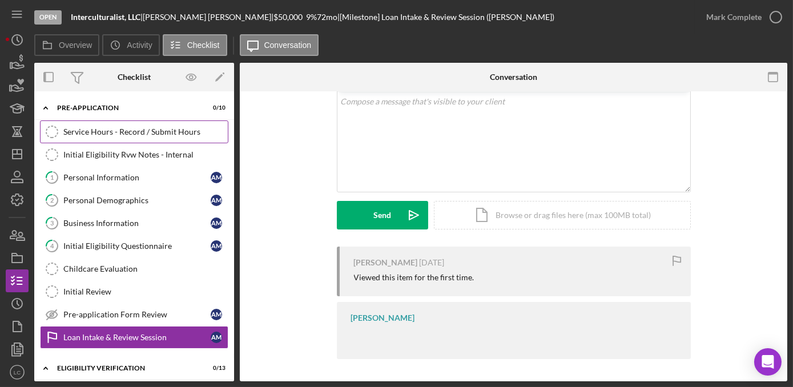
click at [111, 136] on link "Service Hours - Record / Submit Hours Service Hours - Record / Submit Hours" at bounding box center [134, 131] width 188 height 23
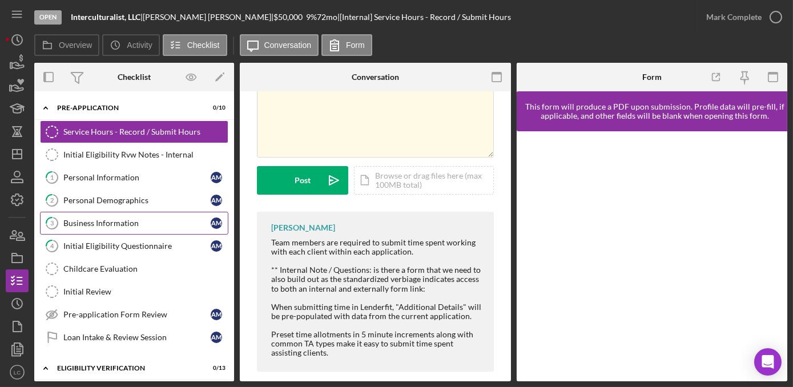
scroll to position [93, 0]
